Goal: Task Accomplishment & Management: Use online tool/utility

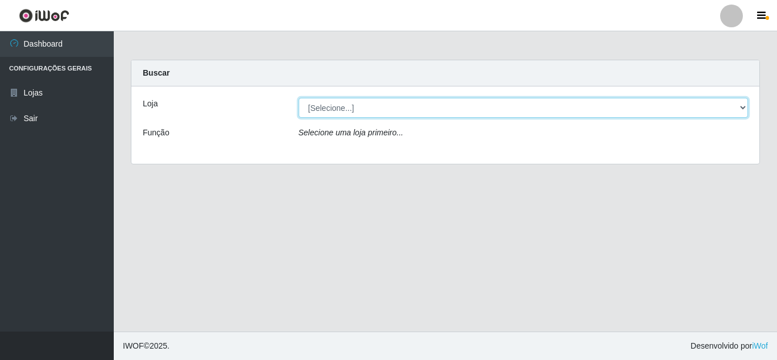
click at [593, 104] on select "[Selecione...] Rede Compras Supermercados - LOJA 5" at bounding box center [524, 108] width 450 height 20
select select "397"
click at [299, 98] on select "[Selecione...] Rede Compras Supermercados - LOJA 5" at bounding box center [524, 108] width 450 height 20
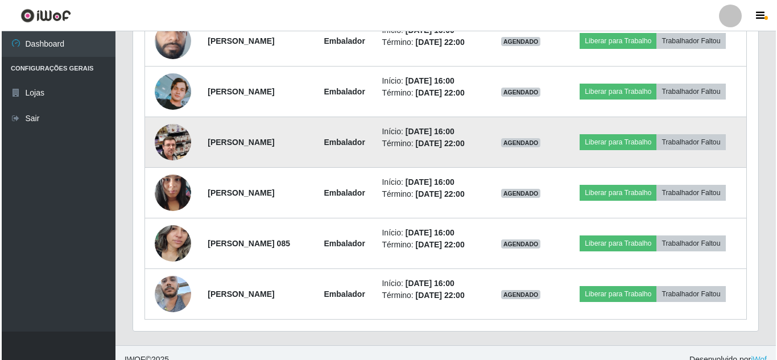
scroll to position [797, 0]
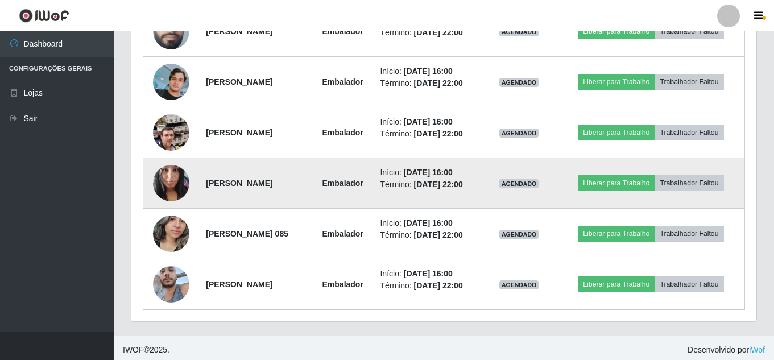
click at [172, 179] on img at bounding box center [171, 183] width 36 height 48
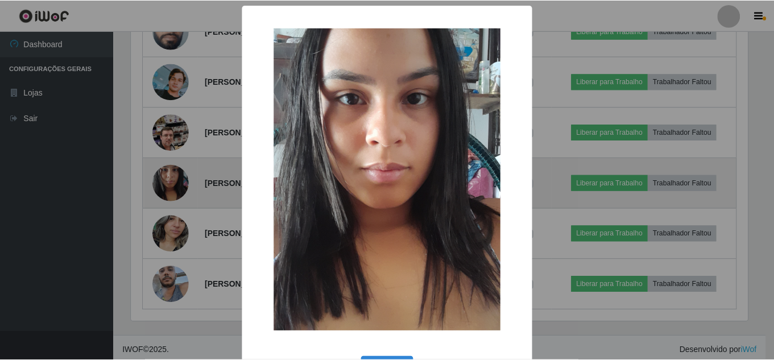
scroll to position [236, 620]
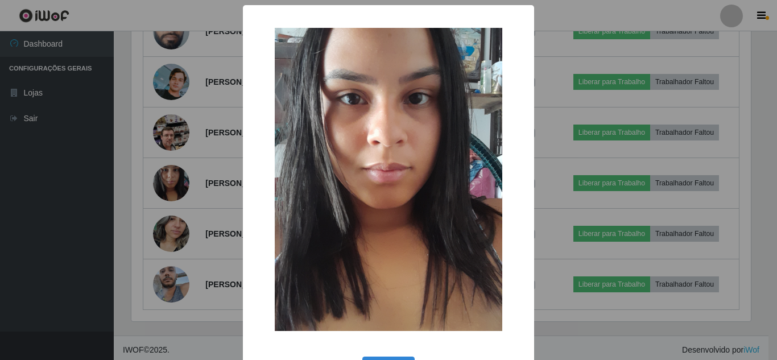
click at [172, 180] on div "× OK Cancel" at bounding box center [388, 180] width 777 height 360
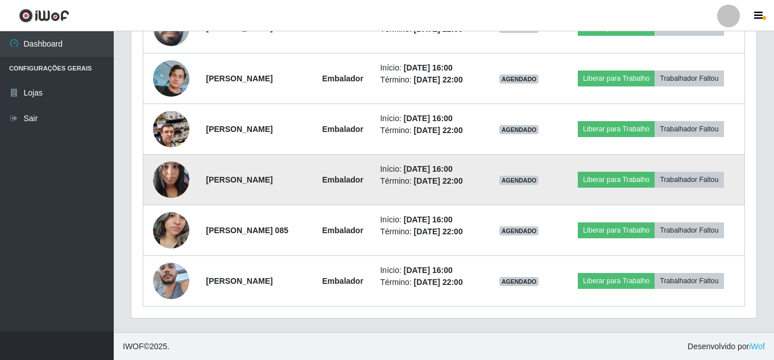
scroll to position [801, 0]
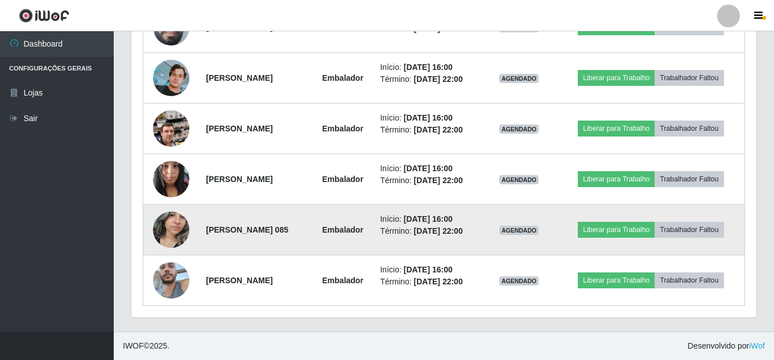
click at [168, 234] on img at bounding box center [171, 229] width 36 height 48
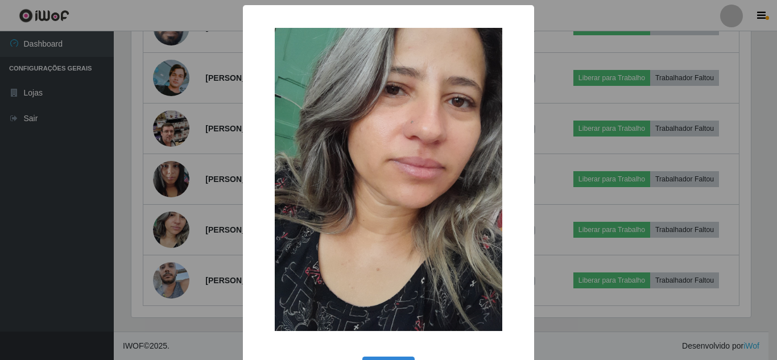
click at [159, 325] on div "× OK Cancel" at bounding box center [388, 180] width 777 height 360
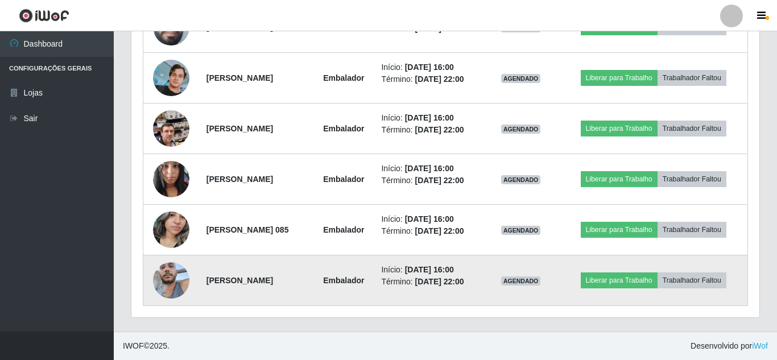
scroll to position [236, 625]
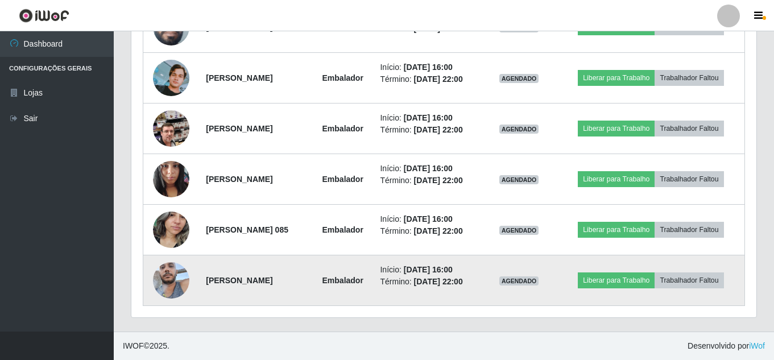
click at [168, 279] on img at bounding box center [171, 280] width 36 height 48
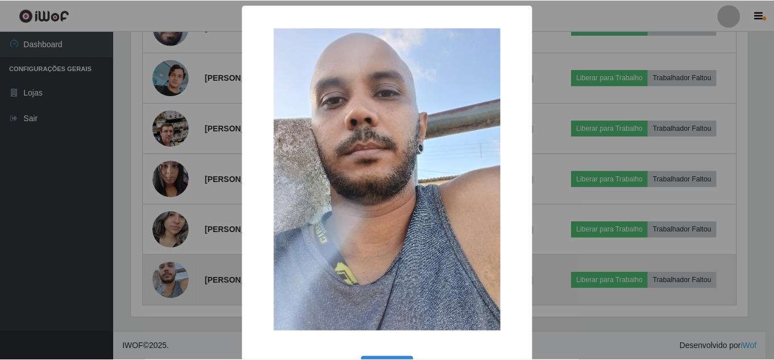
scroll to position [236, 620]
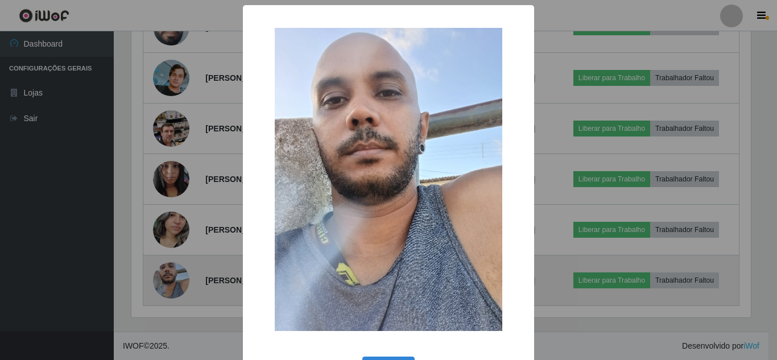
click at [168, 279] on div "× OK Cancel" at bounding box center [388, 180] width 777 height 360
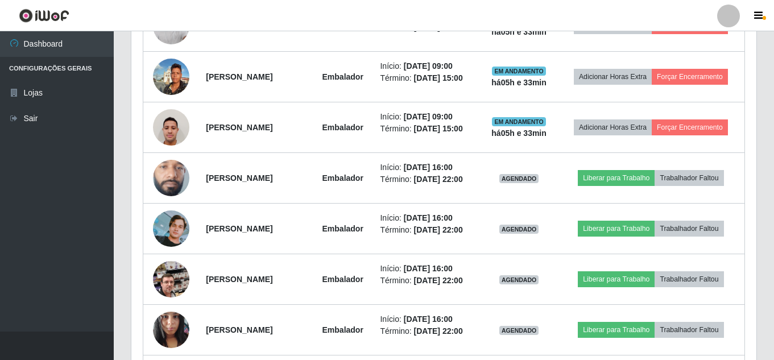
scroll to position [630, 0]
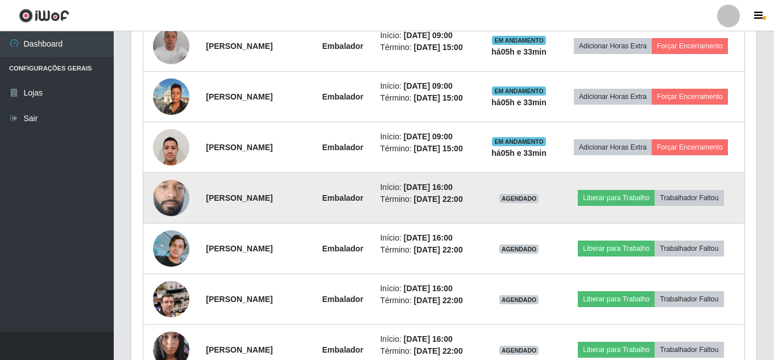
click at [168, 189] on img at bounding box center [171, 198] width 36 height 81
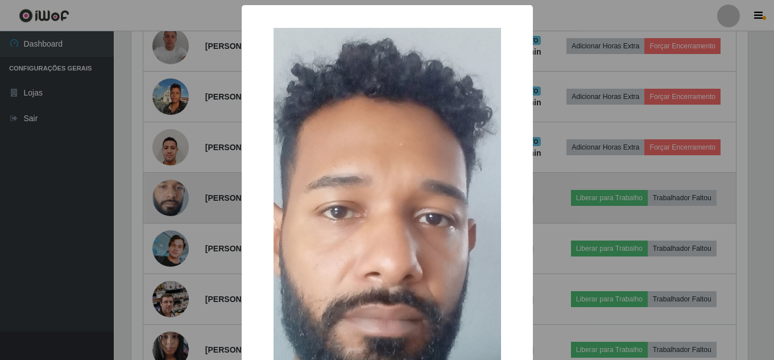
scroll to position [236, 620]
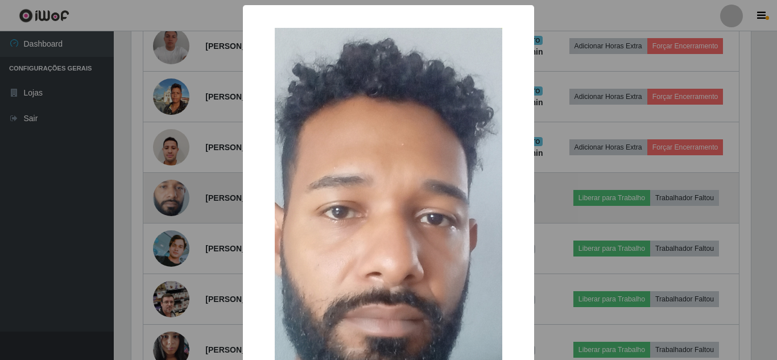
click at [168, 189] on div "× OK Cancel" at bounding box center [388, 180] width 777 height 360
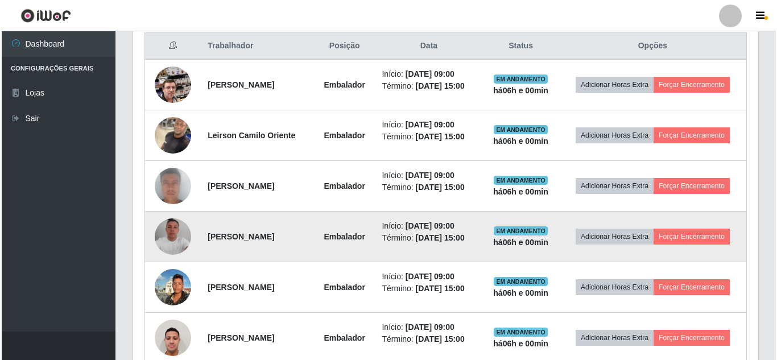
scroll to position [459, 0]
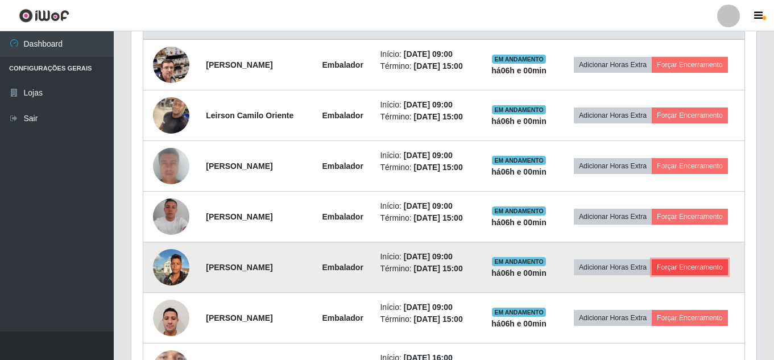
click at [703, 269] on button "Forçar Encerramento" at bounding box center [690, 267] width 76 height 16
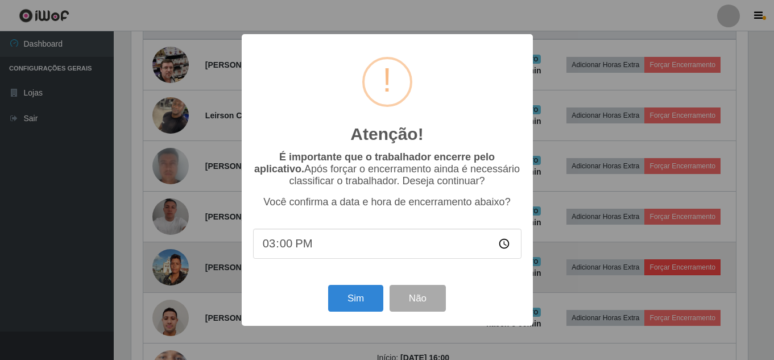
scroll to position [236, 620]
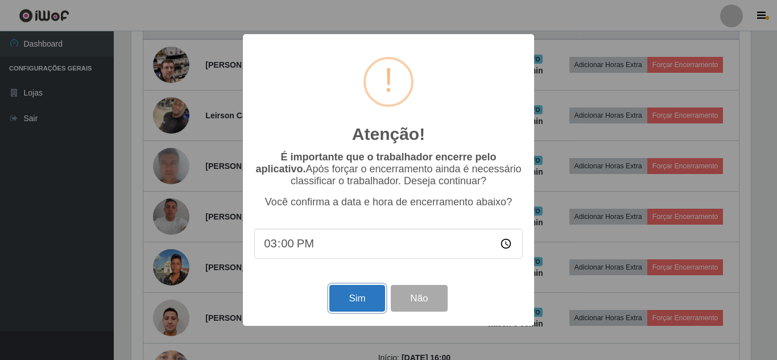
click at [354, 305] on button "Sim" at bounding box center [356, 298] width 55 height 27
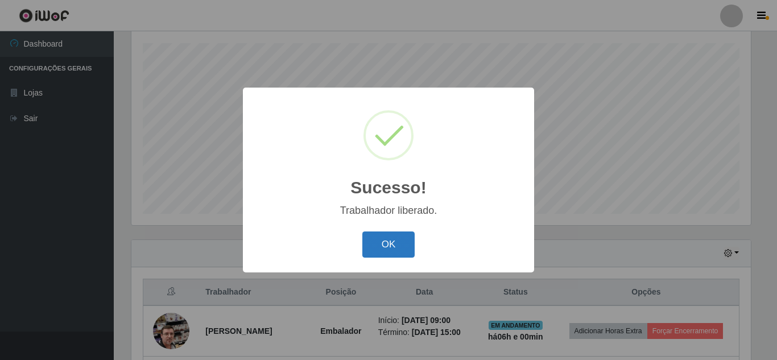
click at [397, 251] on button "OK" at bounding box center [388, 245] width 53 height 27
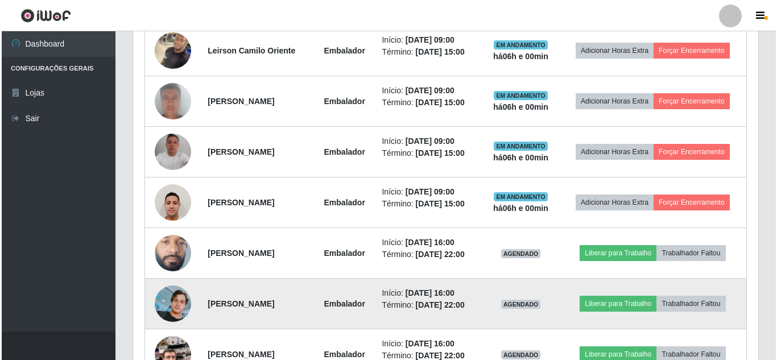
scroll to position [421, 0]
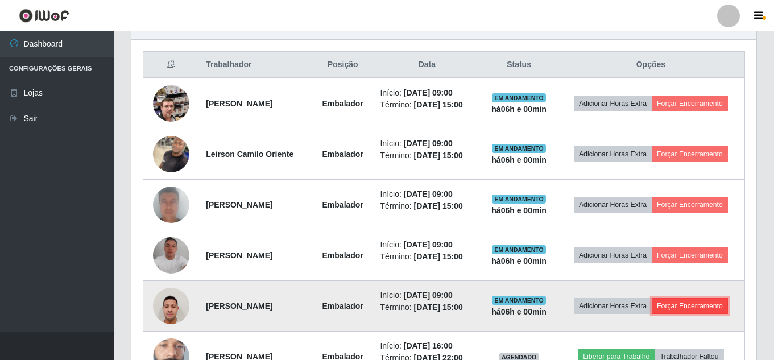
click at [717, 308] on button "Forçar Encerramento" at bounding box center [690, 306] width 76 height 16
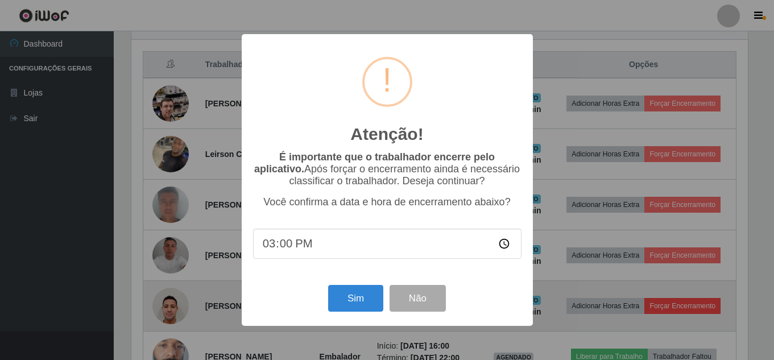
scroll to position [236, 620]
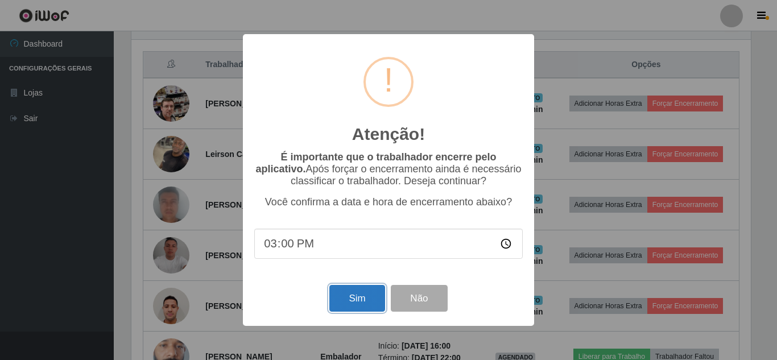
click at [367, 297] on button "Sim" at bounding box center [356, 298] width 55 height 27
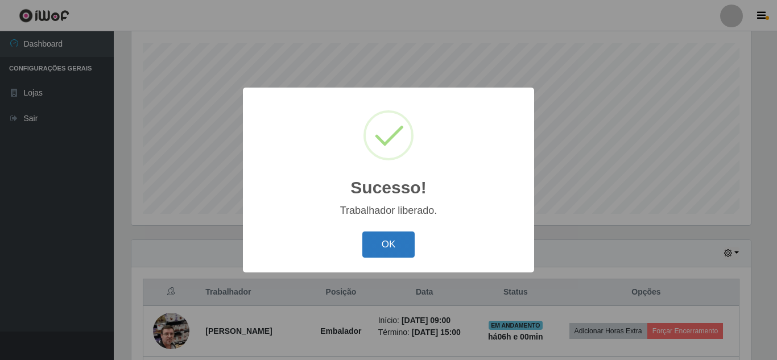
click at [387, 252] on button "OK" at bounding box center [388, 245] width 53 height 27
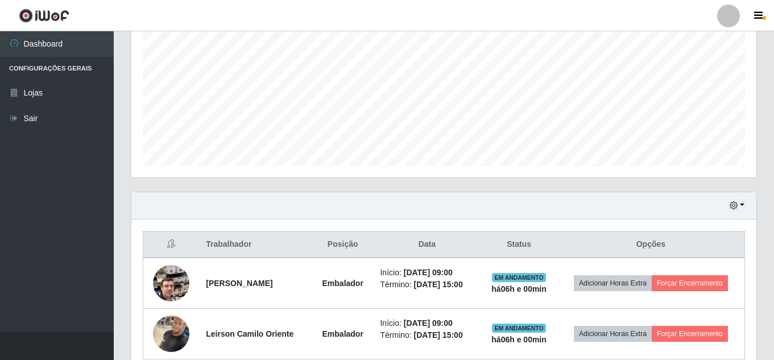
scroll to position [307, 0]
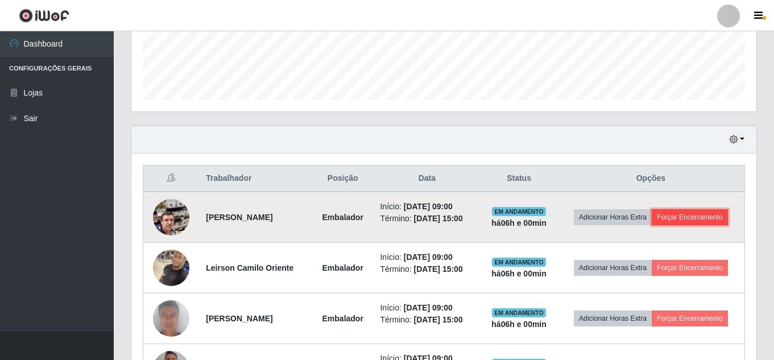
click at [679, 215] on button "Forçar Encerramento" at bounding box center [690, 217] width 76 height 16
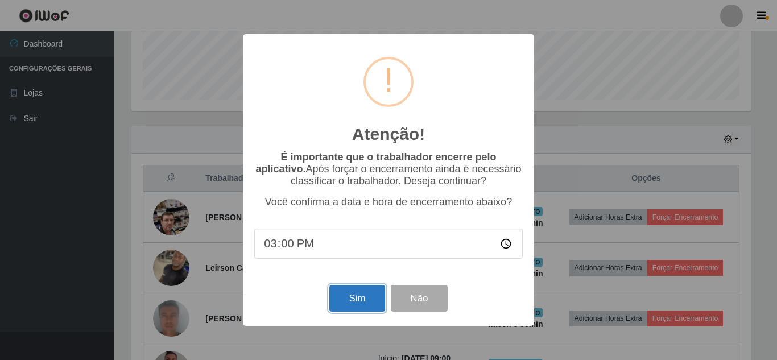
click at [353, 302] on button "Sim" at bounding box center [356, 298] width 55 height 27
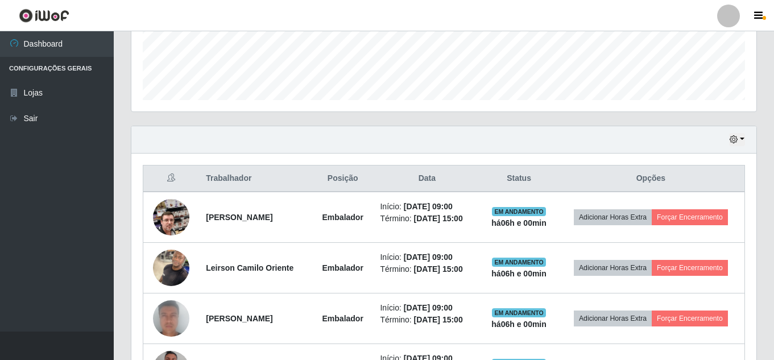
scroll to position [0, 0]
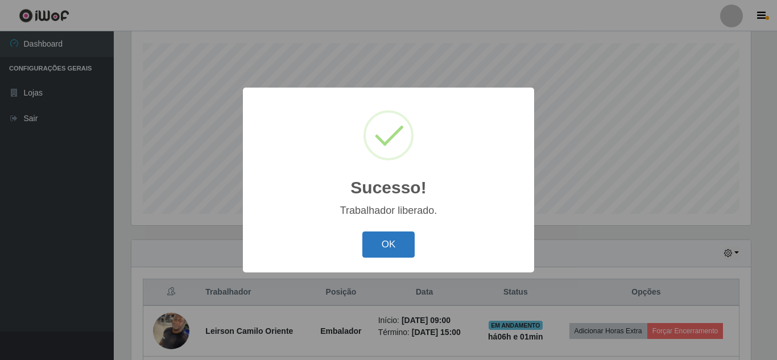
click at [390, 252] on button "OK" at bounding box center [388, 245] width 53 height 27
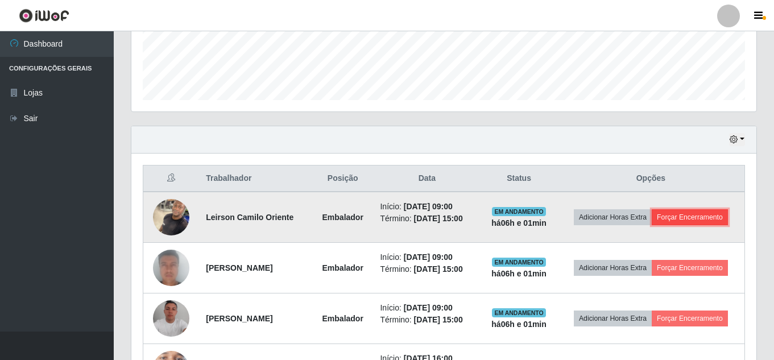
click at [693, 219] on button "Forçar Encerramento" at bounding box center [690, 217] width 76 height 16
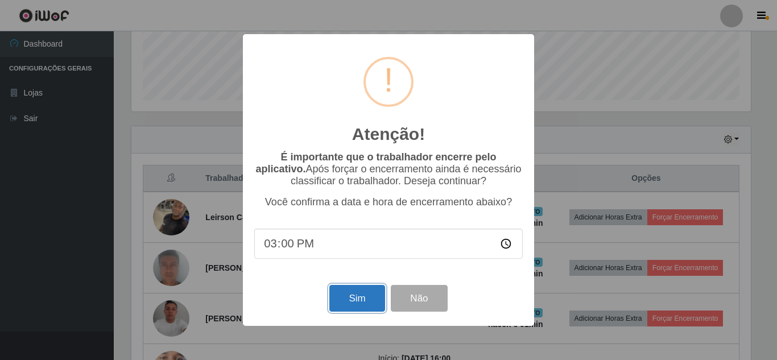
click at [349, 302] on button "Sim" at bounding box center [356, 298] width 55 height 27
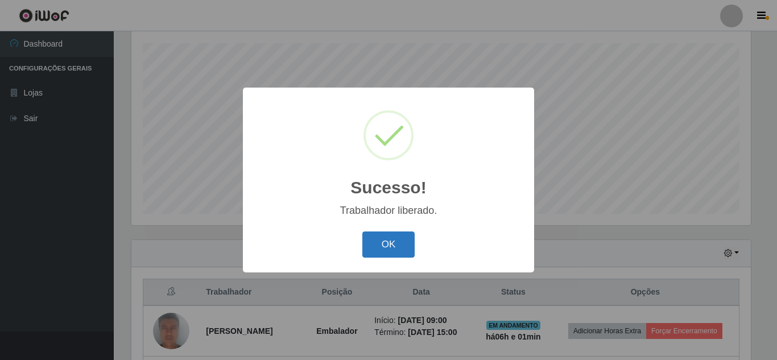
click at [369, 245] on button "OK" at bounding box center [388, 245] width 53 height 27
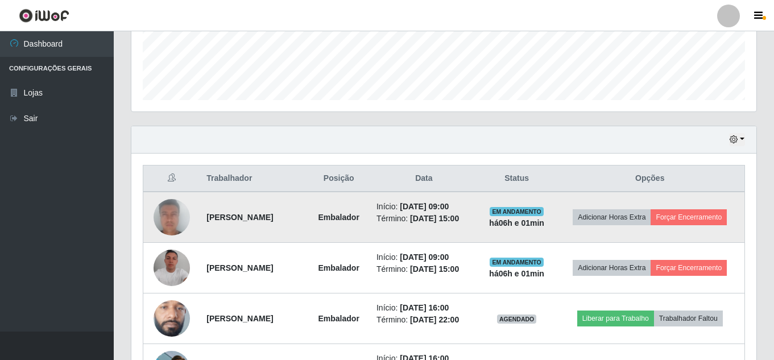
click at [166, 218] on img at bounding box center [172, 217] width 36 height 75
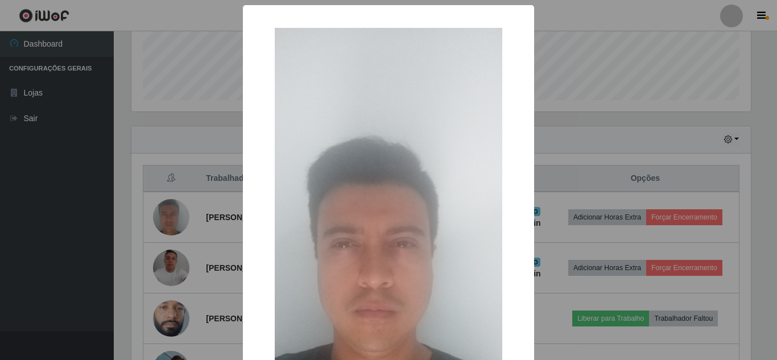
click at [197, 238] on div "× OK Cancel" at bounding box center [388, 180] width 777 height 360
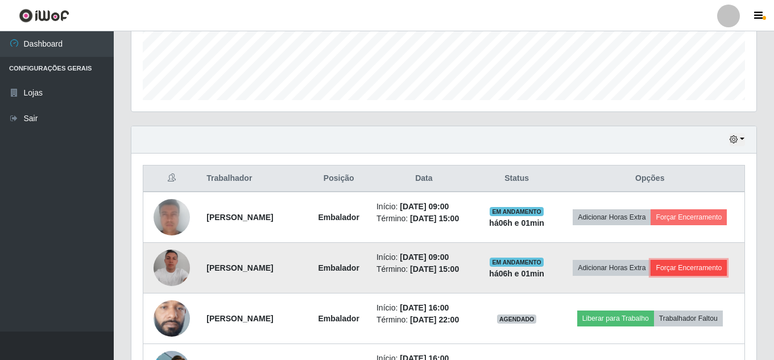
click at [724, 268] on button "Forçar Encerramento" at bounding box center [689, 268] width 76 height 16
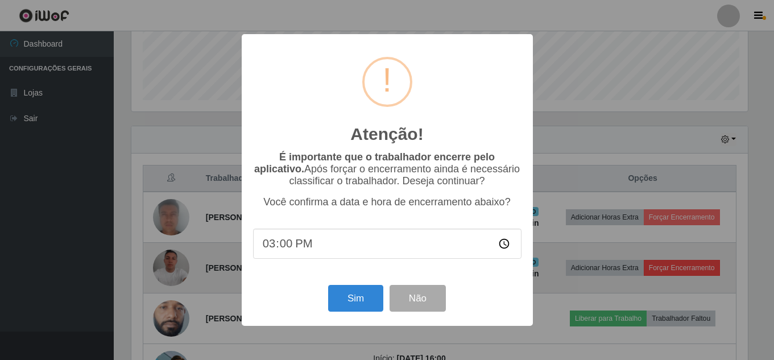
scroll to position [236, 620]
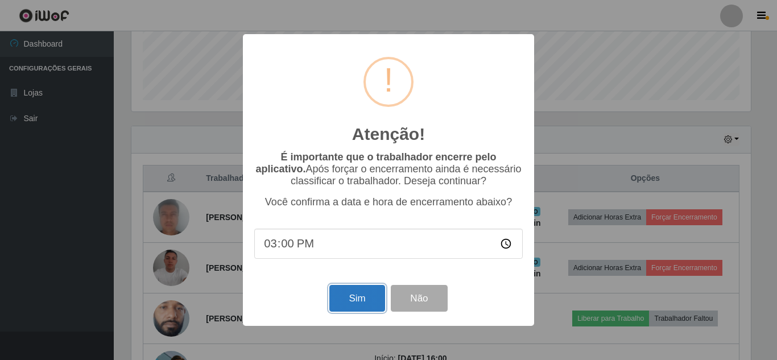
click at [368, 298] on button "Sim" at bounding box center [356, 298] width 55 height 27
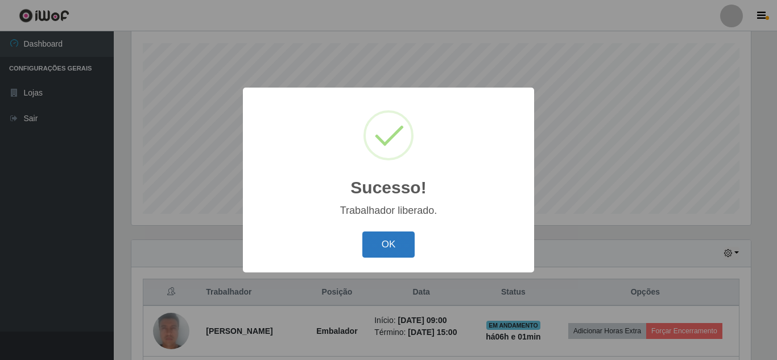
click at [406, 238] on button "OK" at bounding box center [388, 245] width 53 height 27
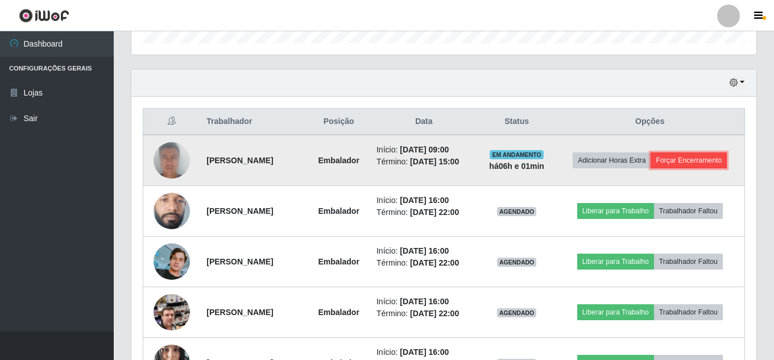
click at [718, 157] on button "Forçar Encerramento" at bounding box center [689, 160] width 76 height 16
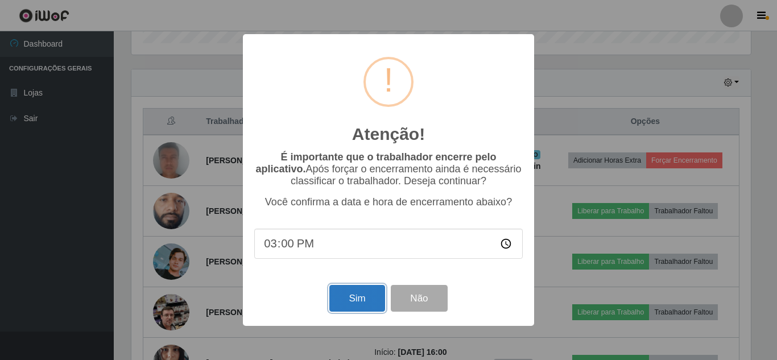
click at [354, 305] on button "Sim" at bounding box center [356, 298] width 55 height 27
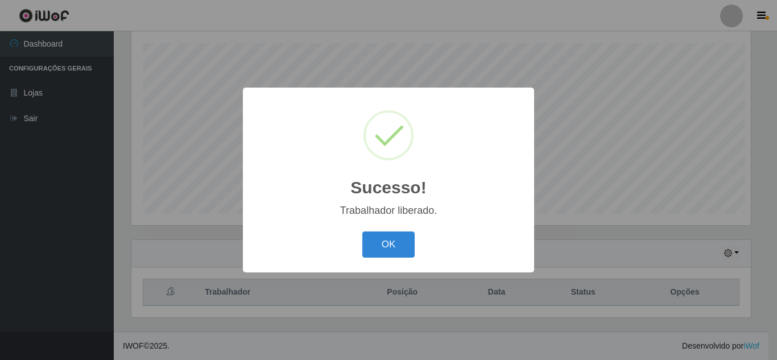
scroll to position [568788, 568404]
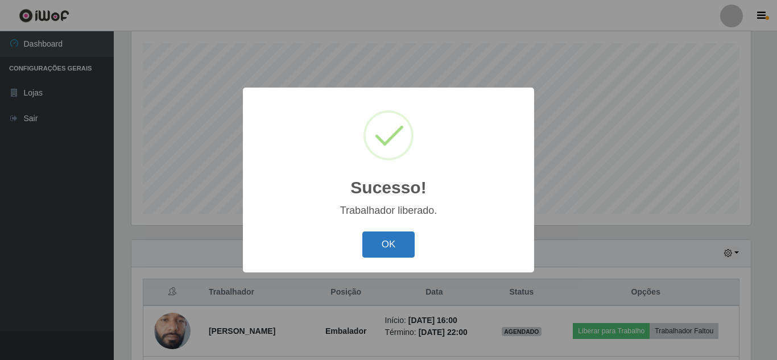
click at [406, 241] on button "OK" at bounding box center [388, 245] width 53 height 27
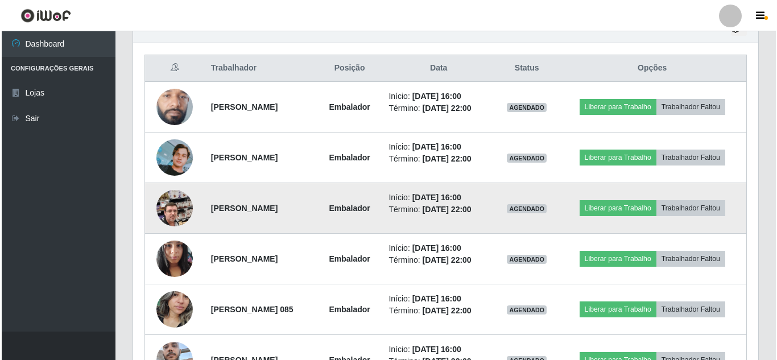
scroll to position [477, 0]
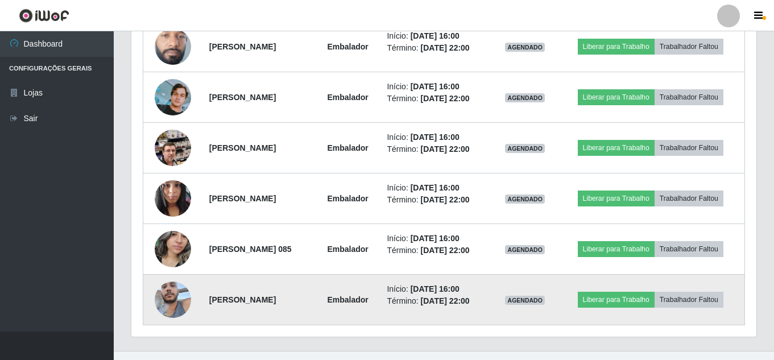
click at [172, 304] on img at bounding box center [173, 299] width 36 height 48
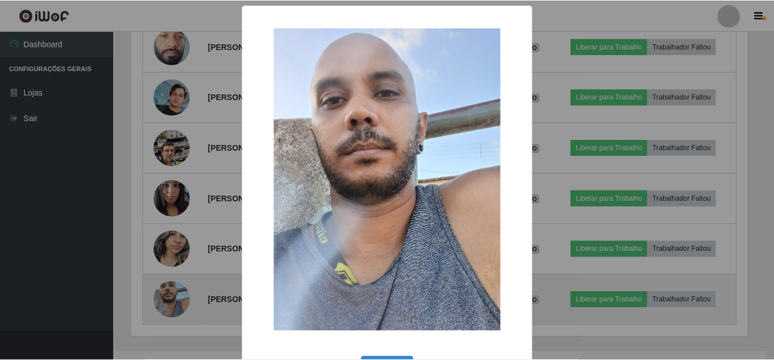
scroll to position [236, 620]
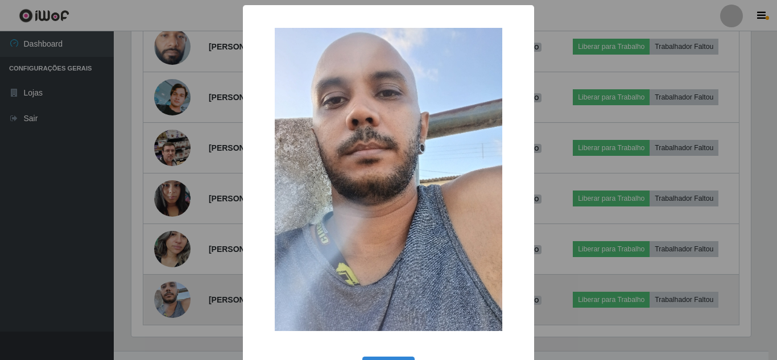
click at [172, 303] on div "× OK Cancel" at bounding box center [388, 180] width 777 height 360
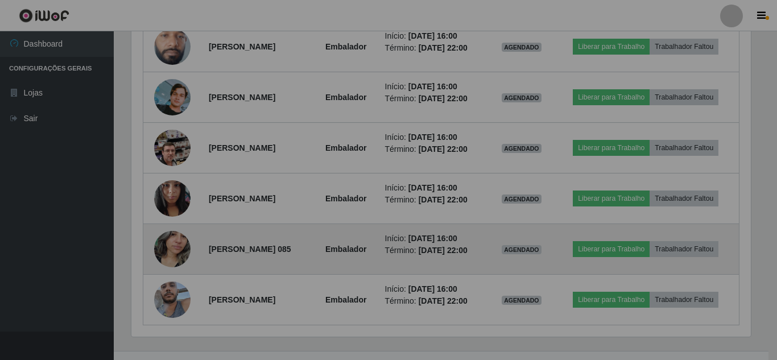
scroll to position [236, 625]
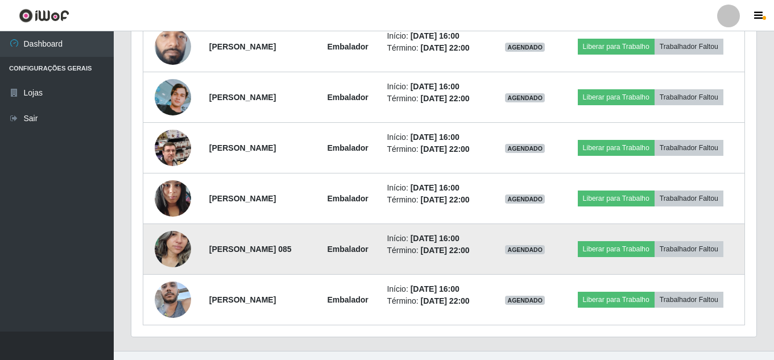
click at [164, 259] on img at bounding box center [173, 249] width 36 height 48
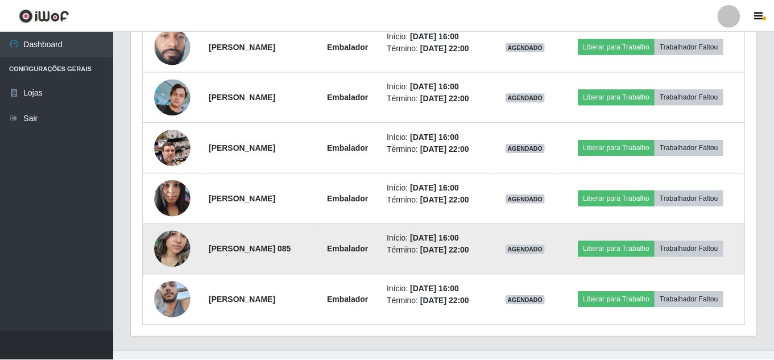
scroll to position [236, 620]
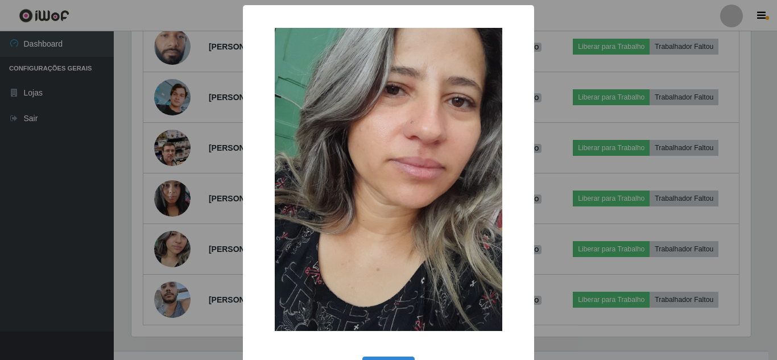
click at [174, 254] on div "× OK Cancel" at bounding box center [388, 180] width 777 height 360
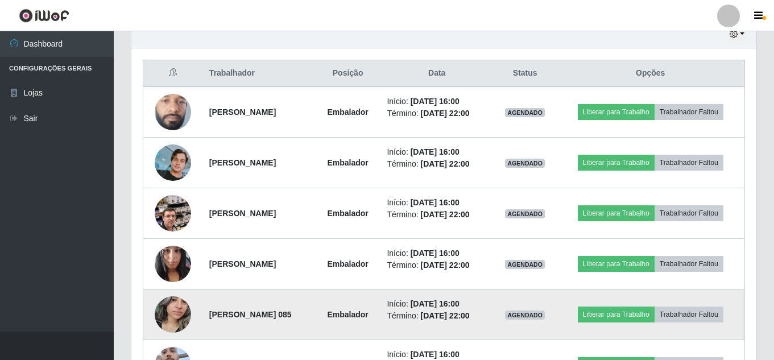
scroll to position [440, 0]
